Goal: Find contact information: Find contact information

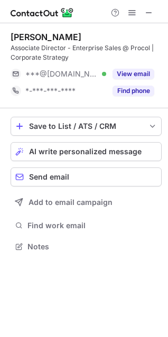
scroll to position [239, 168]
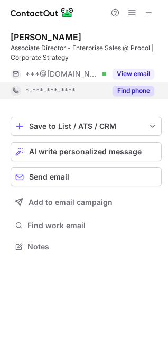
click at [124, 90] on button "Find phone" at bounding box center [134, 91] width 42 height 11
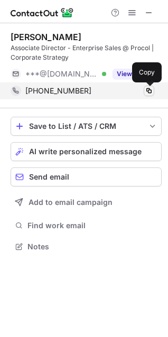
click at [150, 91] on span at bounding box center [149, 91] width 8 height 8
click at [149, 94] on span at bounding box center [149, 91] width 8 height 8
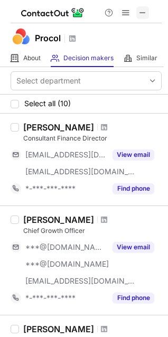
click at [140, 10] on span at bounding box center [142, 12] width 8 height 8
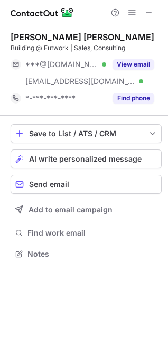
scroll to position [246, 168]
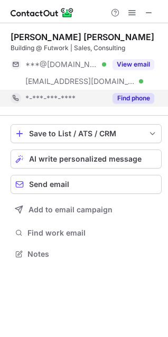
click at [137, 94] on button "Find phone" at bounding box center [134, 98] width 42 height 11
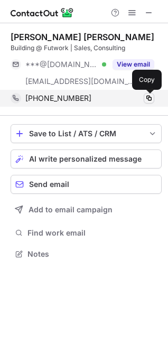
click at [145, 99] on span at bounding box center [149, 98] width 8 height 8
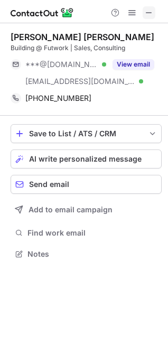
click at [149, 13] on span at bounding box center [149, 12] width 8 height 8
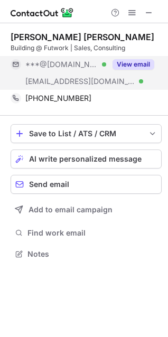
scroll to position [5, 5]
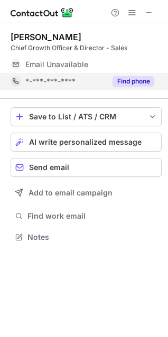
click at [141, 82] on button "Find phone" at bounding box center [134, 81] width 42 height 11
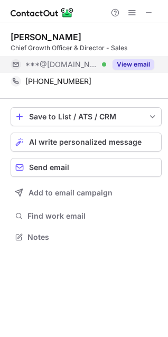
click at [133, 61] on button "View email" at bounding box center [134, 64] width 42 height 11
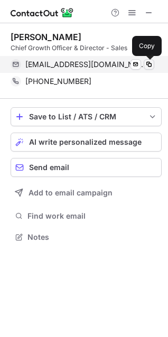
click at [148, 64] on span at bounding box center [149, 64] width 8 height 8
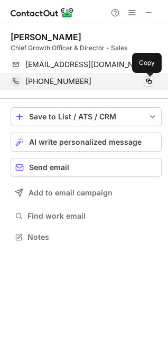
click at [146, 84] on span at bounding box center [149, 81] width 8 height 8
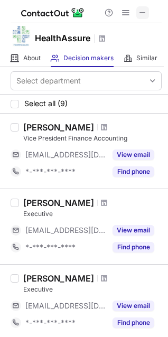
click at [137, 14] on button at bounding box center [142, 12] width 13 height 13
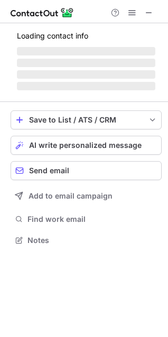
scroll to position [256, 168]
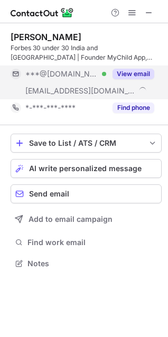
click at [143, 74] on button "View email" at bounding box center [134, 74] width 42 height 11
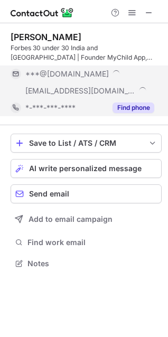
scroll to position [273, 168]
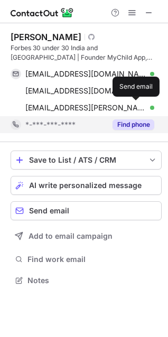
click at [133, 105] on span at bounding box center [136, 108] width 8 height 8
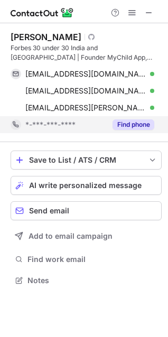
click at [144, 126] on button "Find phone" at bounding box center [134, 124] width 42 height 11
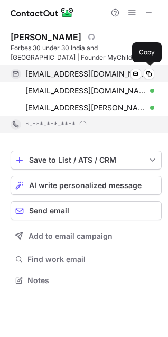
scroll to position [281, 168]
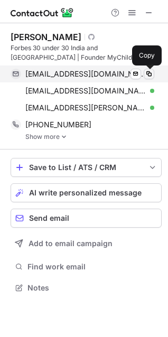
click at [151, 73] on span at bounding box center [149, 74] width 8 height 8
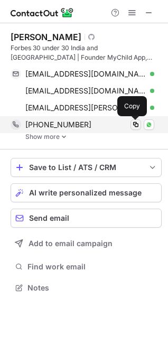
click at [134, 125] on span at bounding box center [136, 125] width 8 height 8
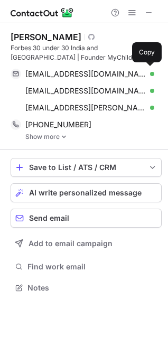
click at [142, 14] on div at bounding box center [132, 12] width 51 height 13
click at [145, 14] on span at bounding box center [149, 12] width 8 height 8
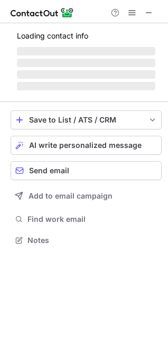
scroll to position [239, 168]
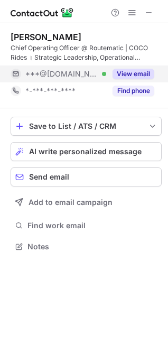
click at [135, 77] on button "View email" at bounding box center [134, 74] width 42 height 11
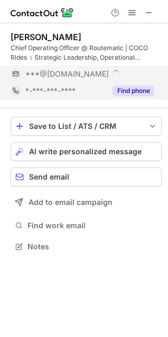
click at [132, 88] on button "Find phone" at bounding box center [134, 91] width 42 height 11
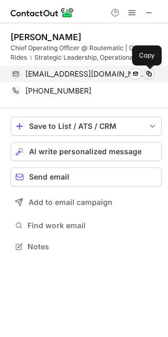
click at [147, 71] on span at bounding box center [149, 74] width 8 height 8
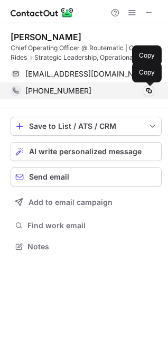
click at [147, 90] on span at bounding box center [149, 91] width 8 height 8
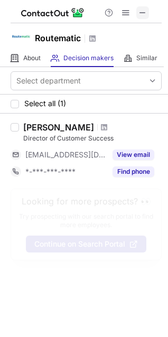
click at [141, 13] on span at bounding box center [142, 12] width 8 height 8
